Goal: Transaction & Acquisition: Purchase product/service

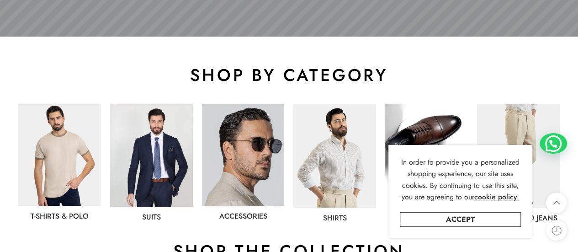
scroll to position [503, 0]
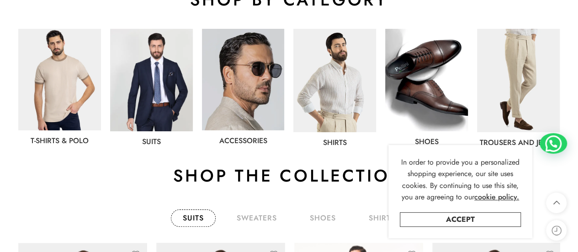
click at [171, 94] on img at bounding box center [151, 80] width 83 height 102
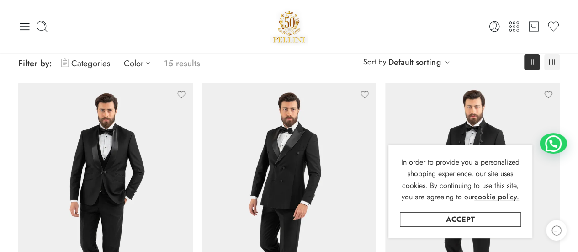
scroll to position [46, 0]
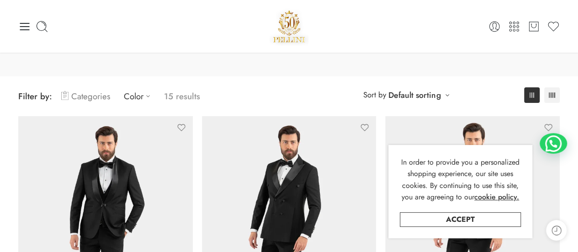
click at [90, 98] on link "Categories" at bounding box center [85, 95] width 49 height 21
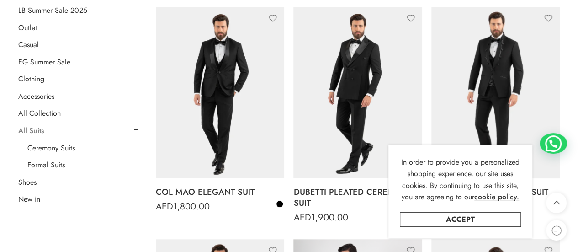
scroll to position [183, 0]
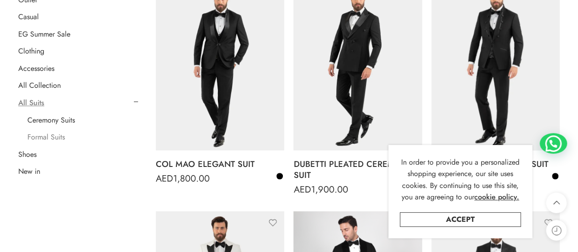
click at [59, 137] on link "Formal Suits" at bounding box center [45, 137] width 37 height 9
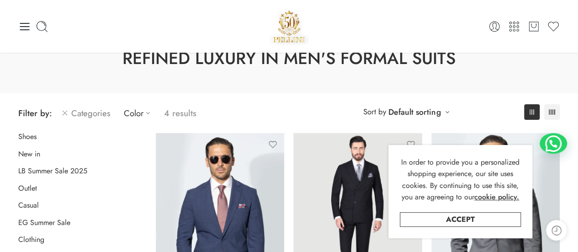
scroll to position [26, 0]
